Goal: Navigation & Orientation: Find specific page/section

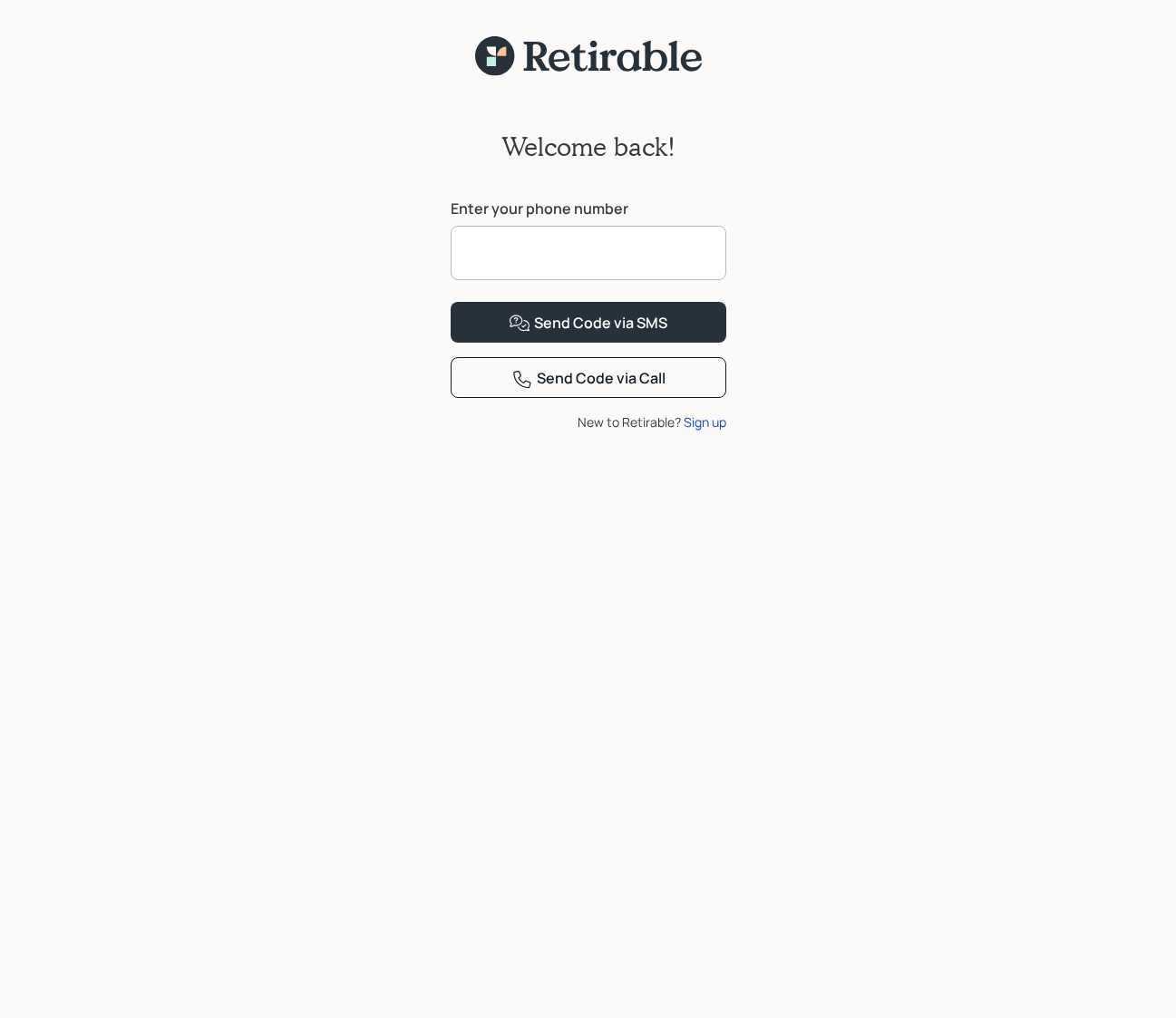
click at [496, 264] on input at bounding box center [588, 252] width 275 height 54
type input "**********"
click at [547, 334] on div "Send Code via SMS" at bounding box center [588, 324] width 159 height 22
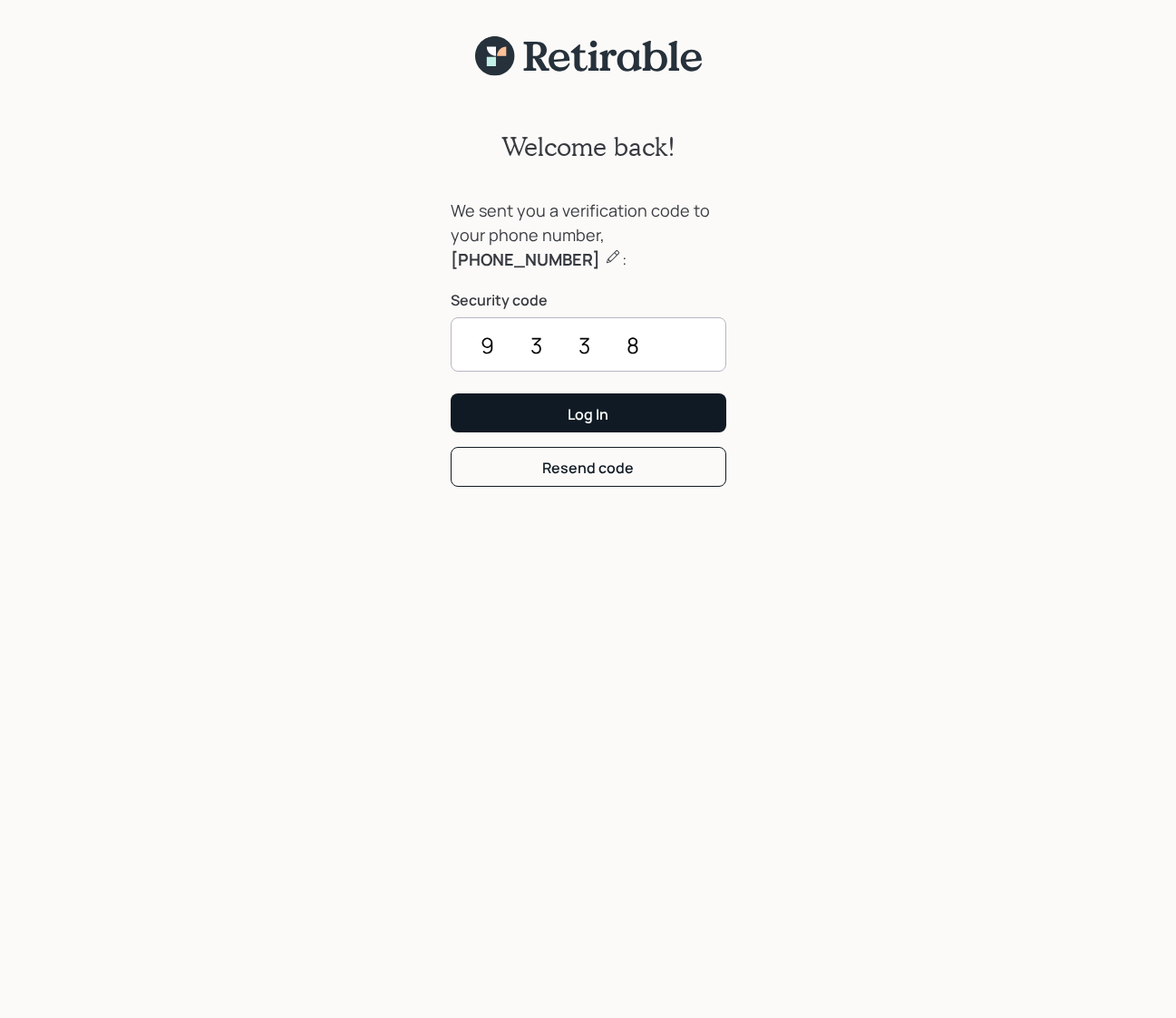
type input "9338"
click at [554, 407] on button "Log In" at bounding box center [588, 413] width 275 height 39
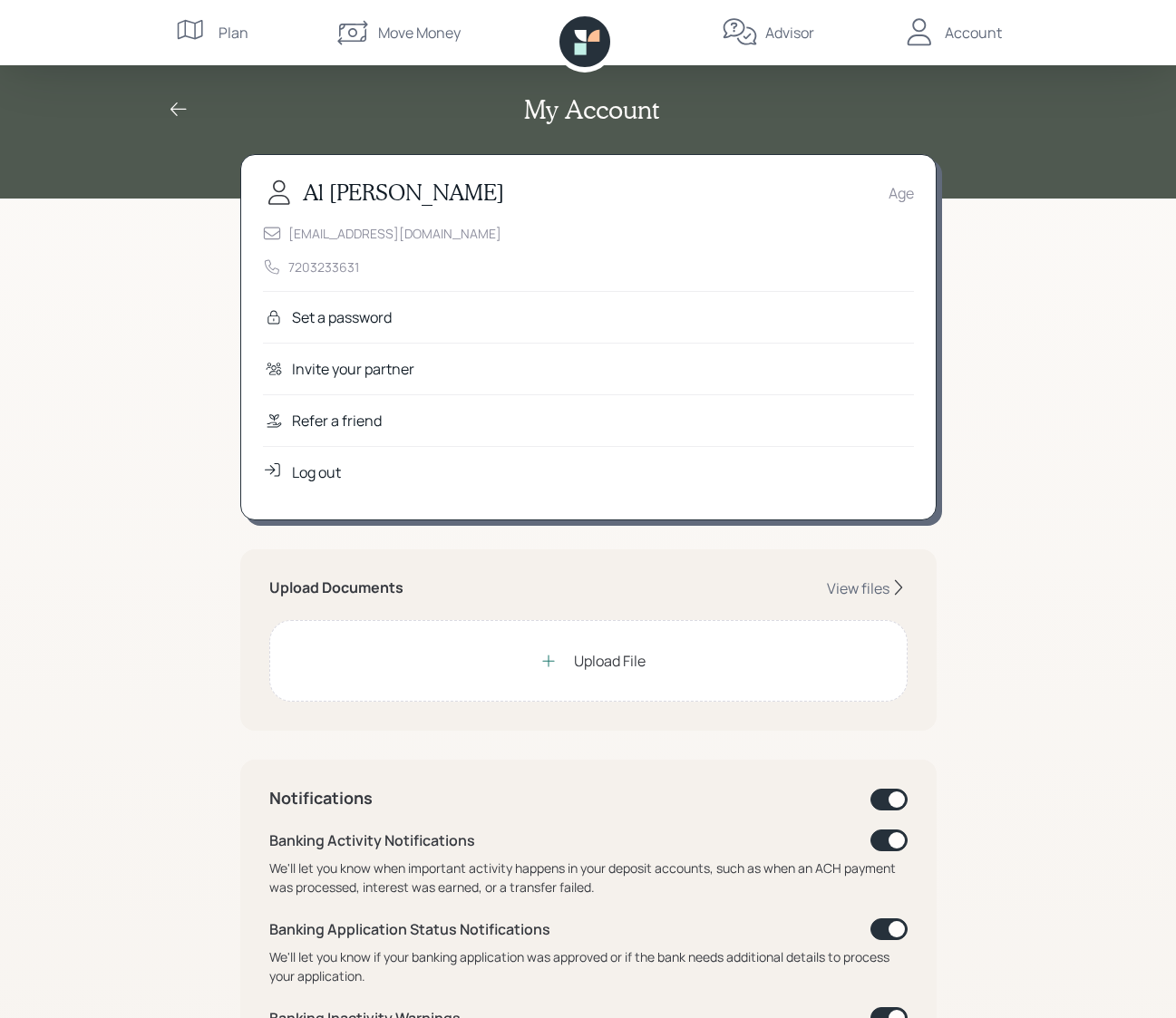
click at [186, 447] on div "My Account [PERSON_NAME] Age [EMAIL_ADDRESS][DOMAIN_NAME] 7203233631 Set a pass…" at bounding box center [588, 841] width 1176 height 1683
click at [570, 664] on div "Upload File" at bounding box center [588, 661] width 115 height 37
click at [875, 587] on div "View files" at bounding box center [858, 588] width 62 height 20
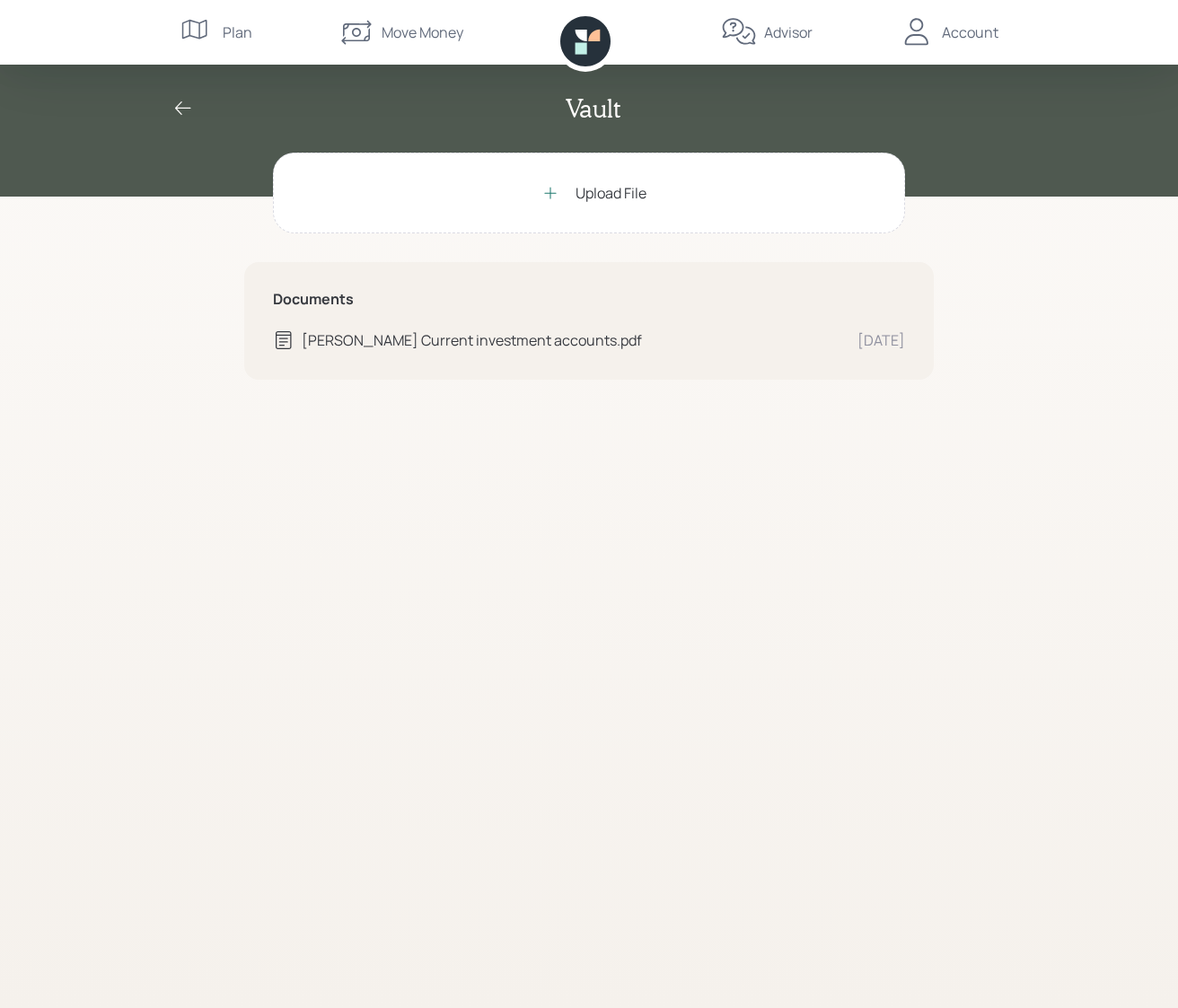
click at [237, 36] on div "Plan" at bounding box center [237, 33] width 30 height 22
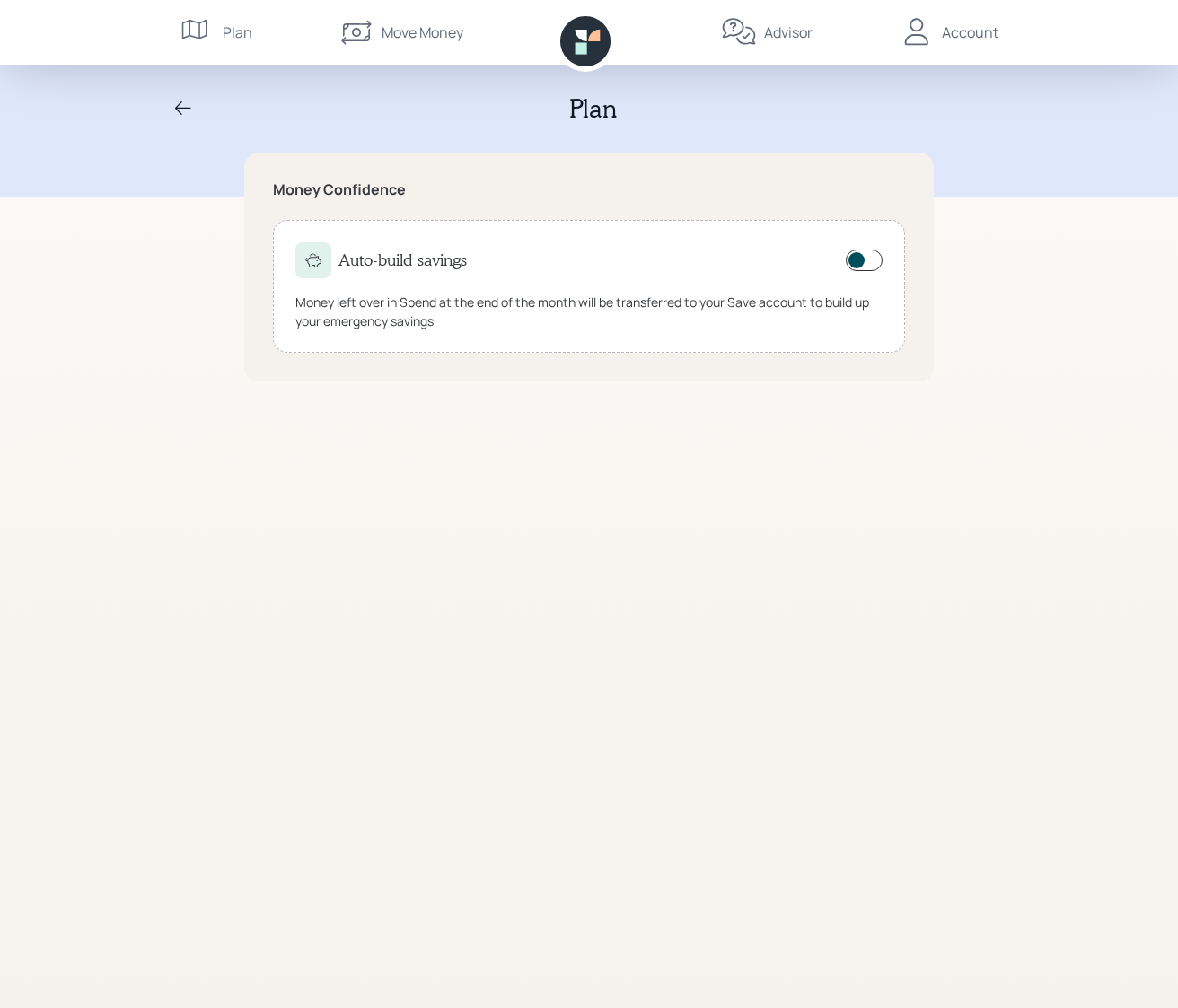
click at [734, 35] on icon at bounding box center [739, 33] width 36 height 36
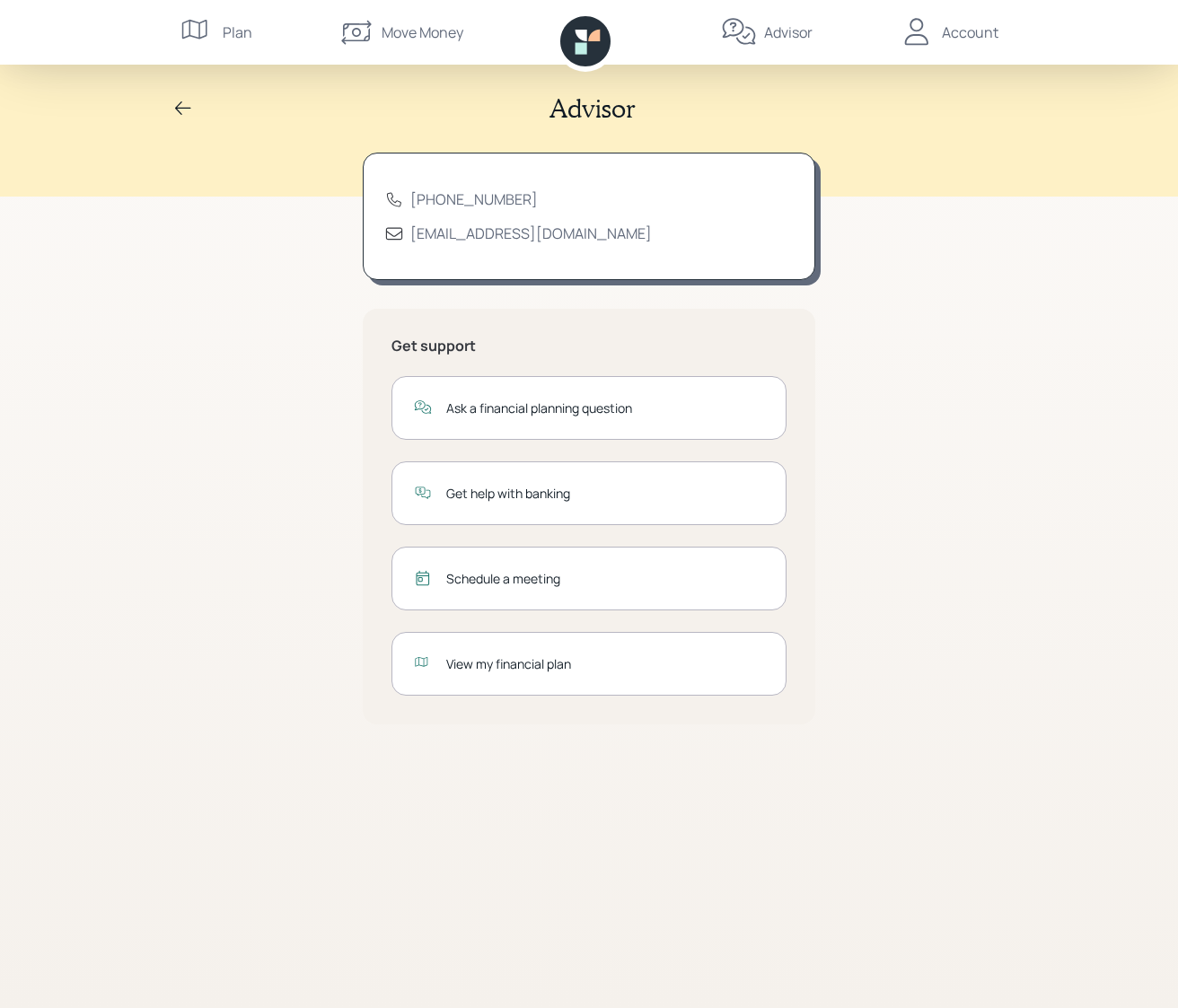
click at [375, 37] on div "Move Money" at bounding box center [400, 32] width 125 height 65
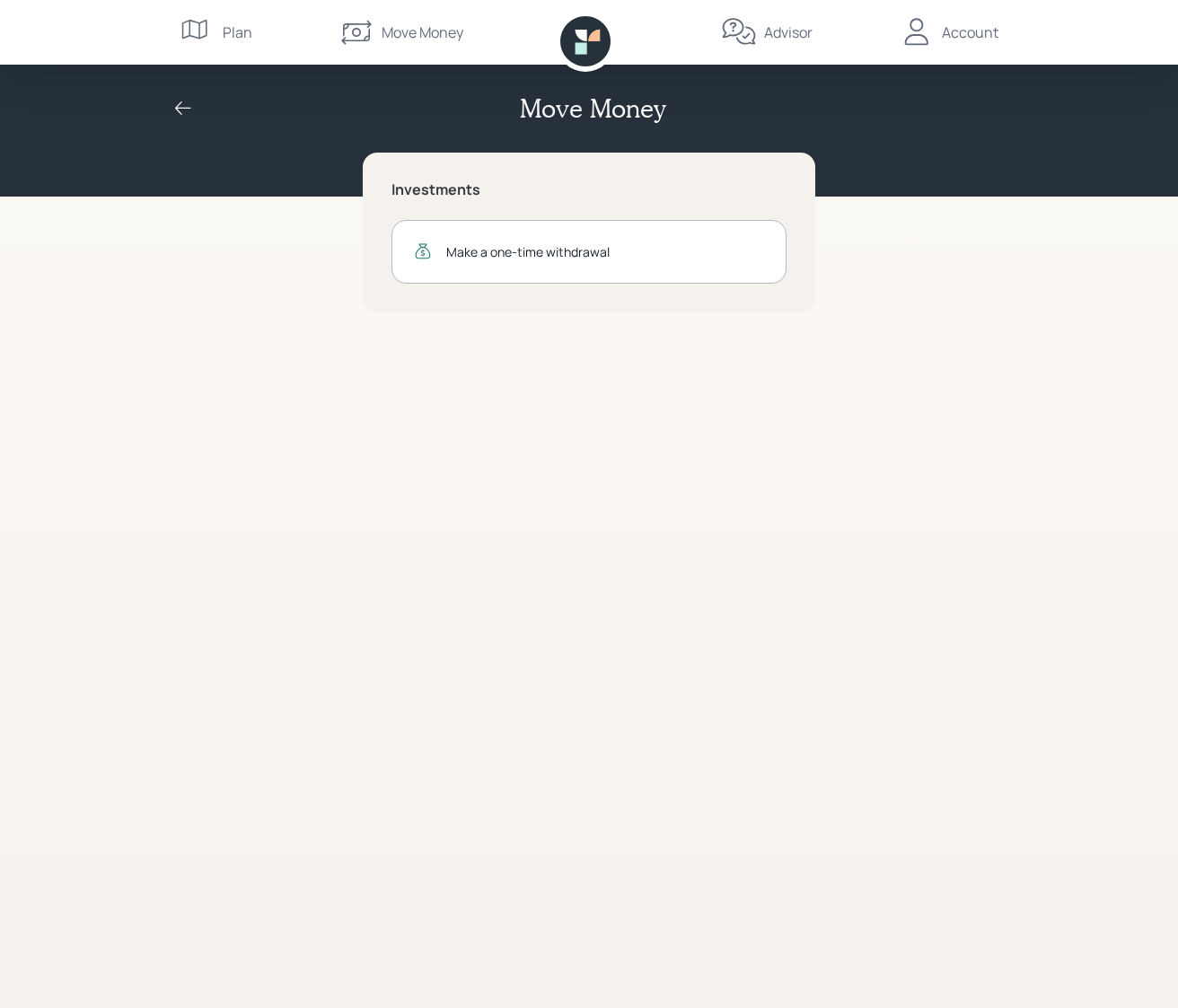
click at [920, 19] on icon at bounding box center [917, 33] width 36 height 36
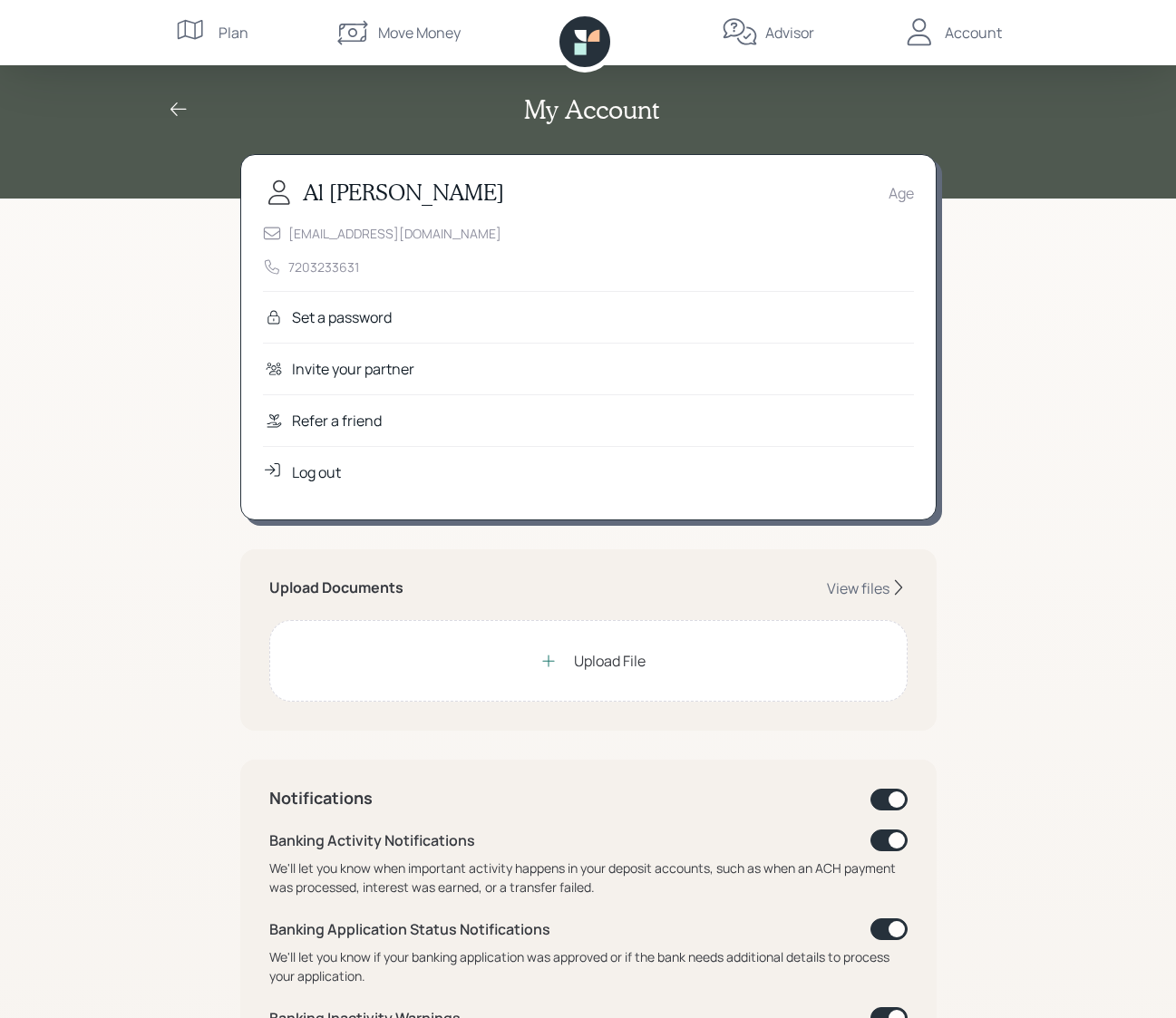
click at [206, 34] on icon at bounding box center [194, 33] width 37 height 37
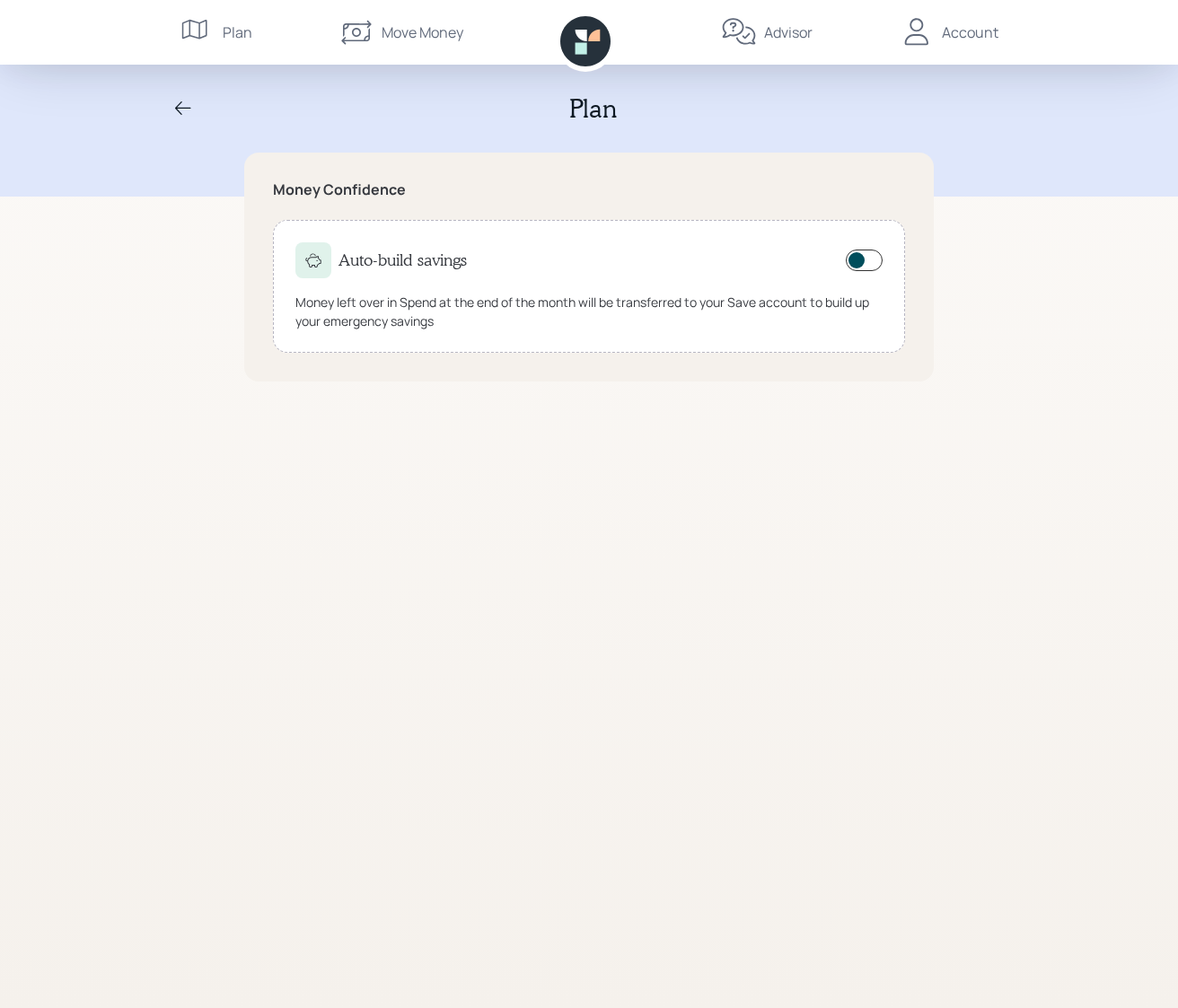
click at [172, 109] on div "Plan" at bounding box center [589, 109] width 862 height 31
click at [591, 29] on icon at bounding box center [584, 41] width 50 height 50
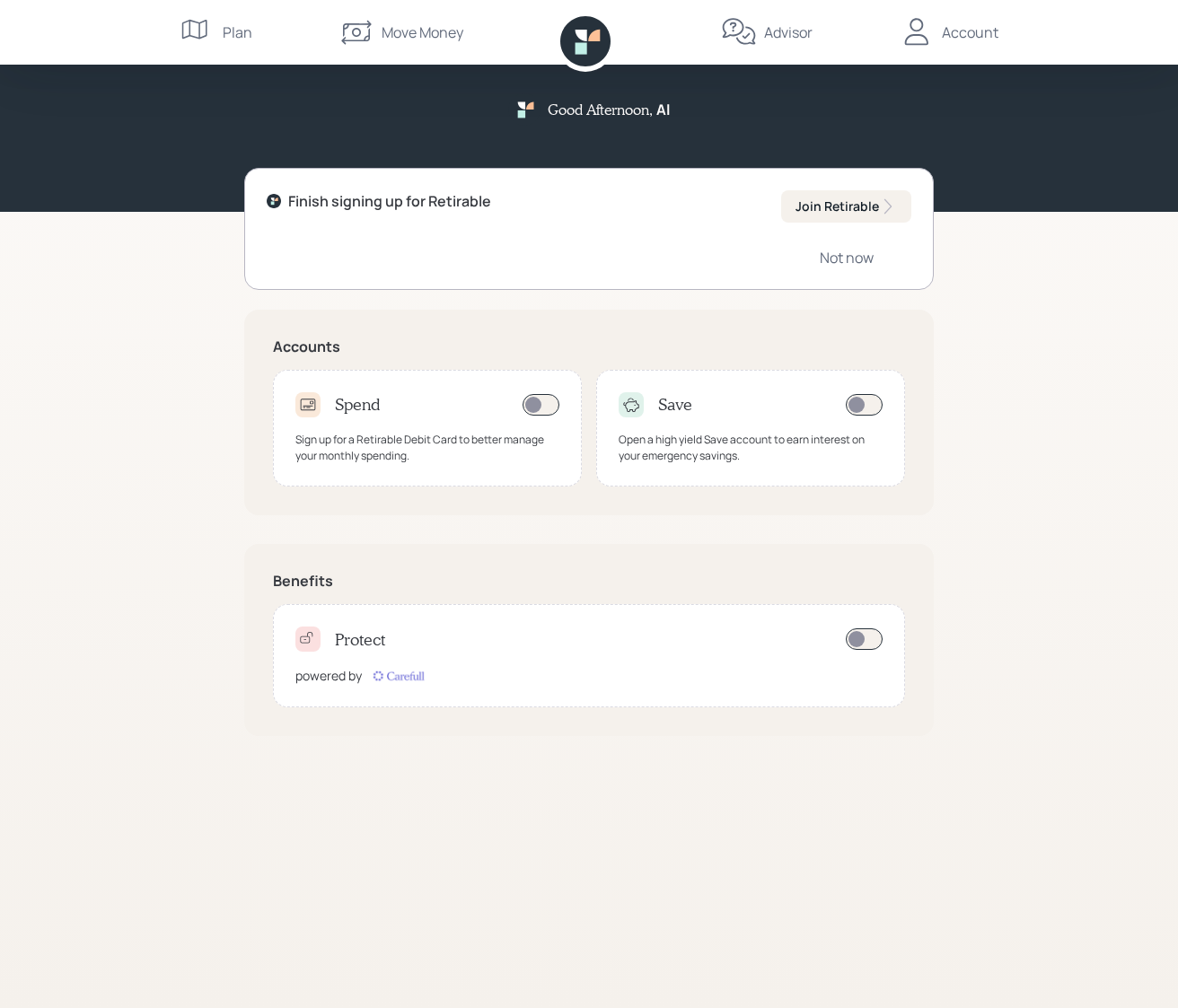
click at [634, 395] on icon at bounding box center [631, 404] width 18 height 18
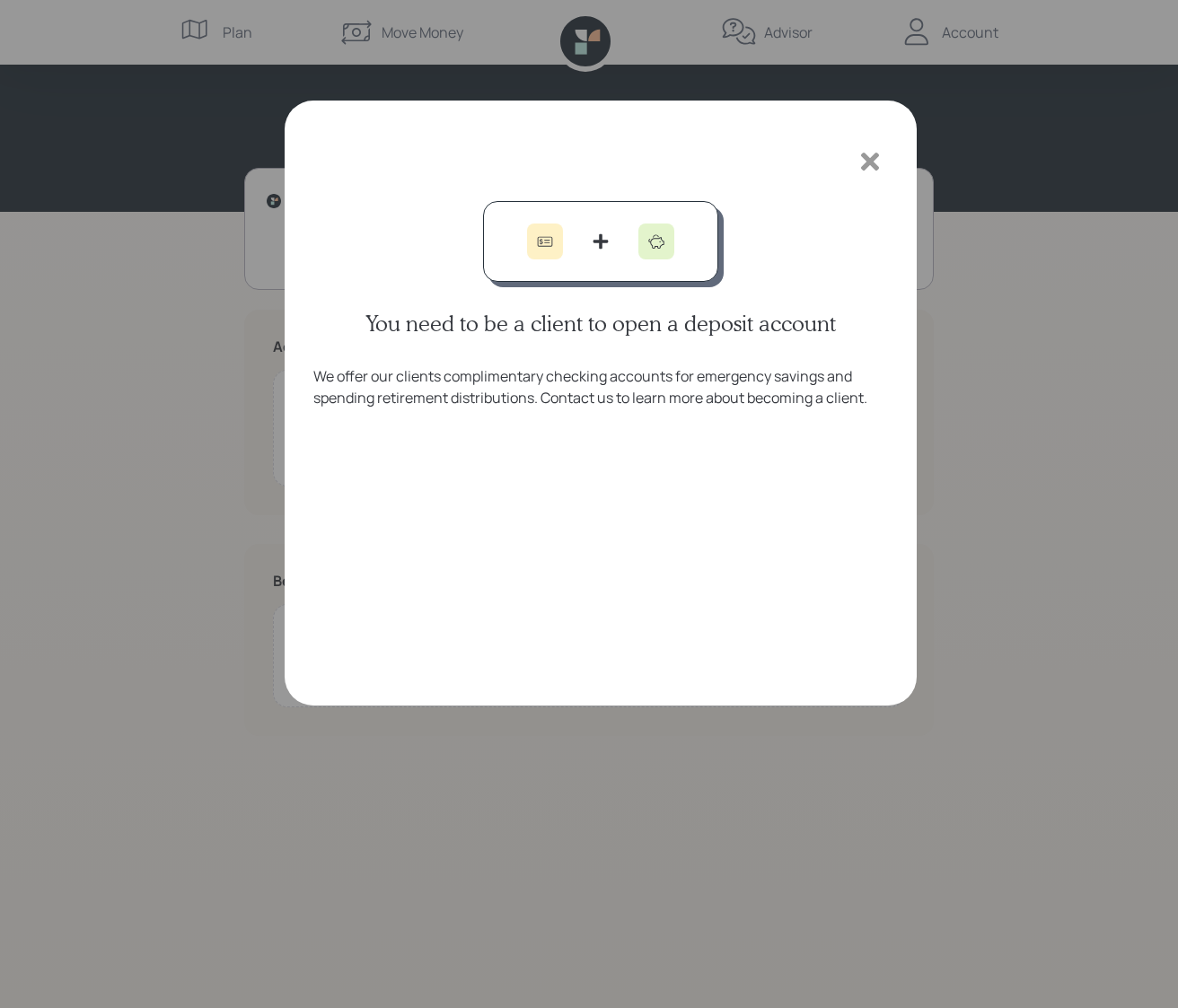
click at [868, 165] on icon at bounding box center [870, 162] width 18 height 18
